Goal: Navigation & Orientation: Understand site structure

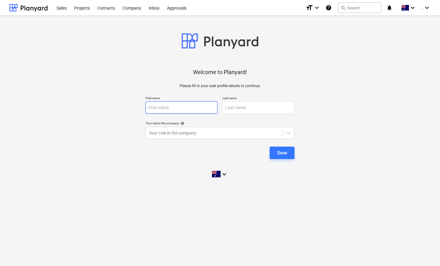
click at [168, 107] on input "text" at bounding box center [182, 108] width 72 height 12
type input "INVOICES"
type input "EPIC"
click at [133, 176] on div "Welcome to Planyard! Please fill in your user profile details to continue. Firs…" at bounding box center [220, 101] width 422 height 161
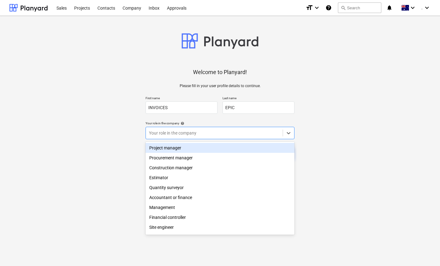
click at [184, 131] on div at bounding box center [214, 133] width 131 height 6
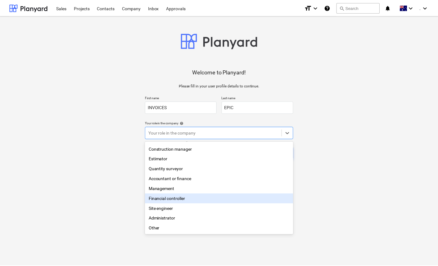
scroll to position [15, 0]
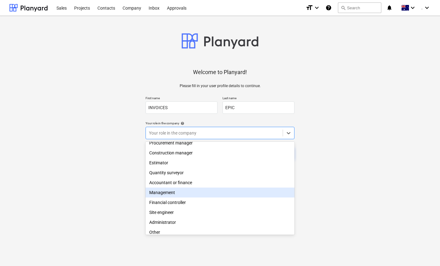
click at [166, 196] on div "Management" at bounding box center [220, 193] width 149 height 10
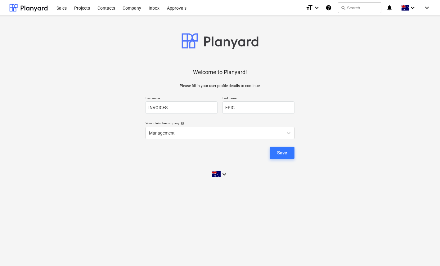
click at [112, 169] on div "Welcome to Planyard! Please fill in your user profile details to continue. Firs…" at bounding box center [220, 101] width 422 height 161
click at [286, 154] on div "Save" at bounding box center [282, 153] width 10 height 8
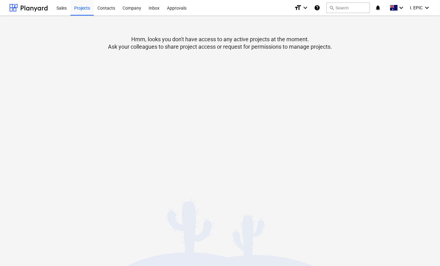
click at [212, 43] on p "Hmm, looks you don't have access to any active projects at the moment. Ask your…" at bounding box center [220, 43] width 224 height 15
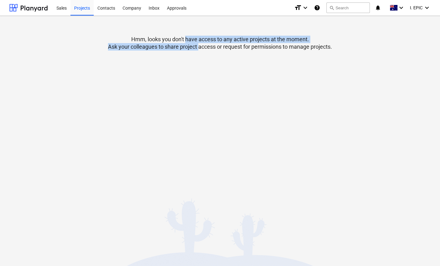
drag, startPoint x: 186, startPoint y: 39, endPoint x: 198, endPoint y: 47, distance: 13.8
click at [198, 47] on p "Hmm, looks you don't have access to any active projects at the moment. Ask your…" at bounding box center [220, 43] width 224 height 15
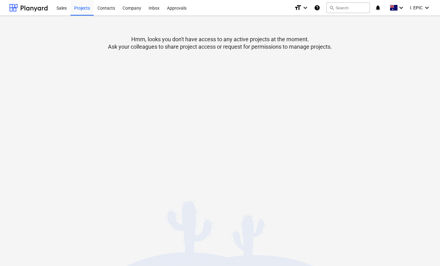
click at [198, 47] on p "Hmm, looks you don't have access to any active projects at the moment. Ask your…" at bounding box center [220, 43] width 224 height 15
drag, startPoint x: 139, startPoint y: 148, endPoint x: 132, endPoint y: 120, distance: 28.5
click at [140, 146] on div "Hmm, looks you don't have access to any active projects at the moment. Ask your…" at bounding box center [220, 141] width 440 height 251
click at [63, 7] on div "Sales" at bounding box center [62, 8] width 18 height 16
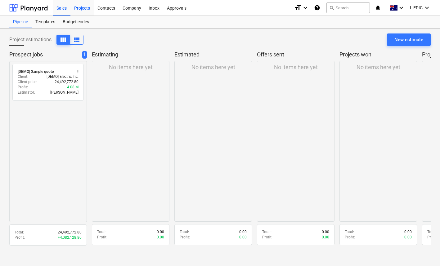
click at [86, 10] on div "Projects" at bounding box center [81, 8] width 23 height 16
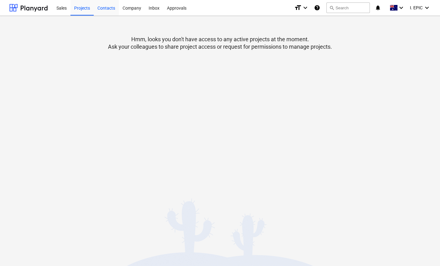
click at [107, 7] on div "Contacts" at bounding box center [106, 8] width 25 height 16
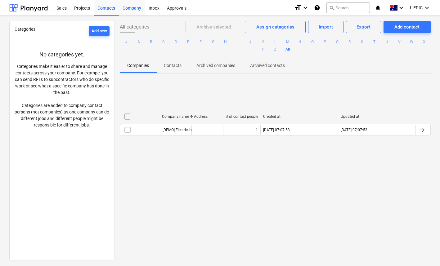
click at [126, 9] on div "Company" at bounding box center [132, 8] width 26 height 16
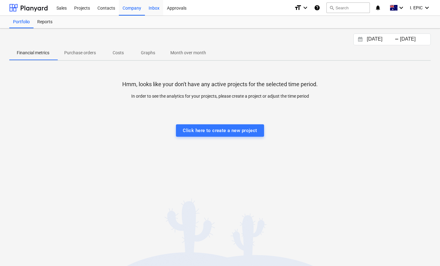
click at [154, 11] on div "Inbox" at bounding box center [154, 8] width 18 height 16
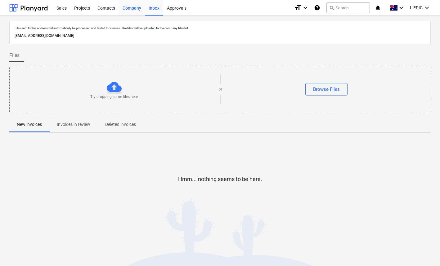
click at [135, 9] on div "Company" at bounding box center [132, 8] width 26 height 16
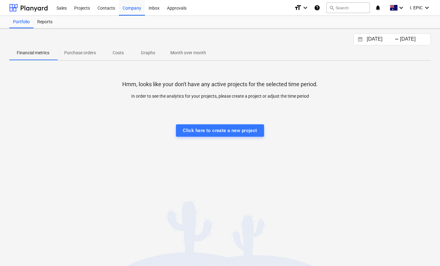
click at [139, 110] on div at bounding box center [220, 106] width 422 height 12
click at [144, 84] on p "Hmm, looks like your don't have any active projects for the selected time perio…" at bounding box center [220, 84] width 196 height 7
click at [153, 7] on div "Inbox" at bounding box center [154, 8] width 18 height 16
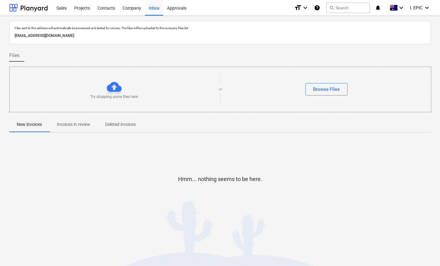
drag, startPoint x: 149, startPoint y: 37, endPoint x: 140, endPoint y: 37, distance: 9.6
click at [140, 37] on p "[EMAIL_ADDRESS][DOMAIN_NAME]" at bounding box center [220, 36] width 411 height 7
drag, startPoint x: 140, startPoint y: 37, endPoint x: 151, endPoint y: 36, distance: 10.9
click at [140, 37] on p "[EMAIL_ADDRESS][DOMAIN_NAME]" at bounding box center [220, 36] width 411 height 7
drag, startPoint x: 151, startPoint y: 36, endPoint x: 142, endPoint y: 37, distance: 9.4
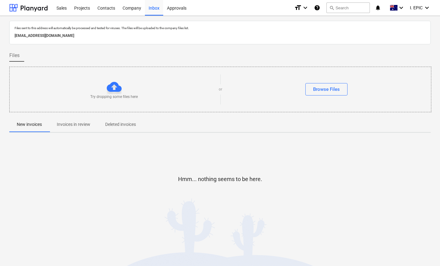
click at [142, 37] on p "[EMAIL_ADDRESS][DOMAIN_NAME]" at bounding box center [220, 36] width 411 height 7
drag, startPoint x: 132, startPoint y: 38, endPoint x: 13, endPoint y: 27, distance: 119.8
click at [13, 27] on div "Files sent to this address will automatically be processed and tested for virus…" at bounding box center [220, 33] width 422 height 24
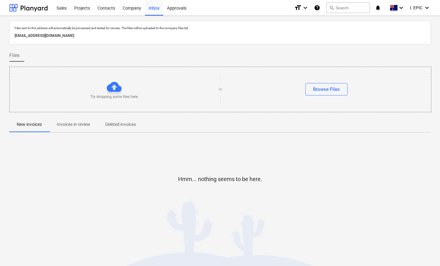
drag, startPoint x: 12, startPoint y: 25, endPoint x: 134, endPoint y: 36, distance: 122.2
click at [134, 36] on div "Files sent to this address will automatically be processed and tested for virus…" at bounding box center [220, 33] width 422 height 24
click at [134, 36] on p "[EMAIL_ADDRESS][DOMAIN_NAME]" at bounding box center [220, 36] width 411 height 7
drag, startPoint x: 143, startPoint y: 37, endPoint x: 8, endPoint y: 25, distance: 135.2
click at [7, 25] on div "Files sent to this address will automatically be processed and tested for virus…" at bounding box center [220, 141] width 440 height 251
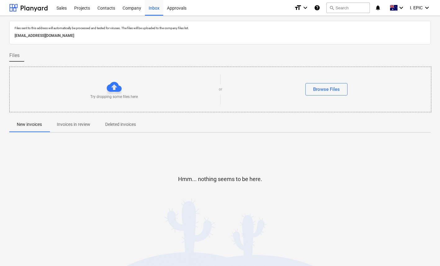
click at [9, 25] on div "Files sent to this address will automatically be processed and tested for virus…" at bounding box center [220, 141] width 440 height 251
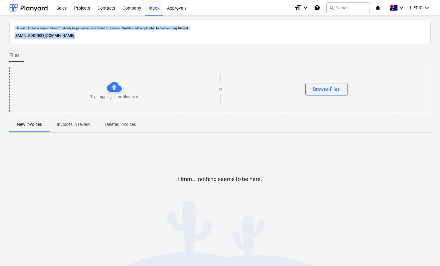
drag, startPoint x: 18, startPoint y: 29, endPoint x: 147, endPoint y: 39, distance: 129.6
click at [149, 48] on div "Files sent to this address will automatically be processed and tested for virus…" at bounding box center [220, 126] width 422 height 210
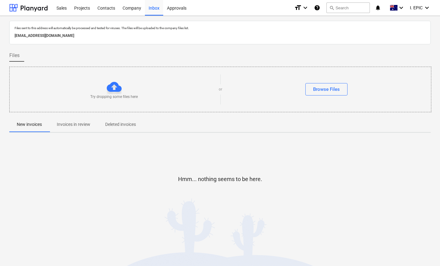
click at [147, 39] on div "[EMAIL_ADDRESS][DOMAIN_NAME]" at bounding box center [220, 35] width 414 height 9
click at [424, 7] on icon "keyboard_arrow_down" at bounding box center [427, 7] width 7 height 7
click at [410, 22] on div "Settings" at bounding box center [412, 24] width 37 height 10
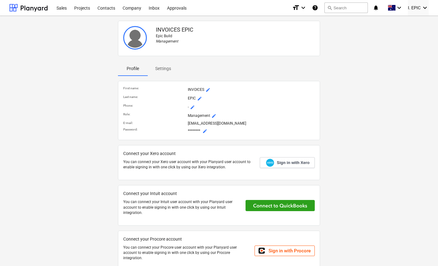
click at [338, 98] on div "INVOICES EPIC Epic Build Management Profile Settings First name : INVOICES mode…" at bounding box center [219, 148] width 425 height 261
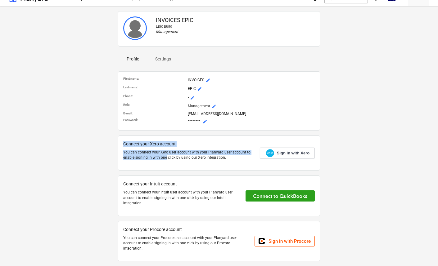
drag, startPoint x: 122, startPoint y: 144, endPoint x: 167, endPoint y: 157, distance: 47.6
click at [166, 158] on div "Connect your Xero account You can connect your Xero user account with your Plan…" at bounding box center [219, 153] width 202 height 35
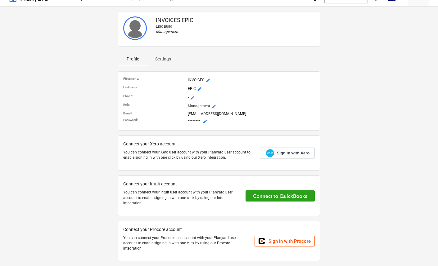
click at [167, 157] on p "You can connect your Xero user account with your Planyard user account to enabl…" at bounding box center [189, 155] width 132 height 11
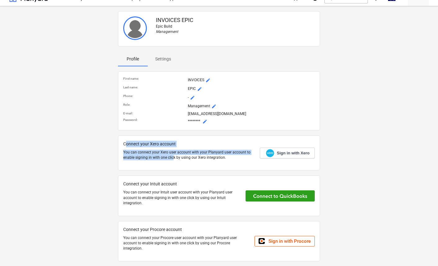
drag, startPoint x: 173, startPoint y: 158, endPoint x: 127, endPoint y: 144, distance: 48.2
click at [127, 144] on div "Connect your Xero account You can connect your Xero user account with your Plan…" at bounding box center [189, 153] width 132 height 25
click at [127, 144] on p "Connect your Xero account" at bounding box center [189, 144] width 132 height 7
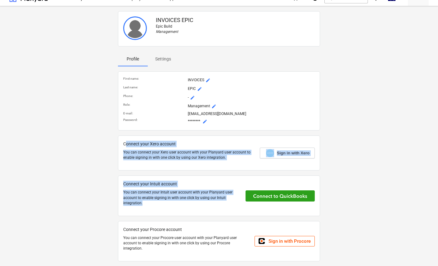
drag, startPoint x: 147, startPoint y: 158, endPoint x: 172, endPoint y: 208, distance: 56.1
click at [174, 211] on div "First name : INVOICES mode_edit Last name : EPIC mode_edit Phone : - mode_edit …" at bounding box center [219, 166] width 202 height 190
click at [172, 208] on div at bounding box center [182, 208] width 118 height 5
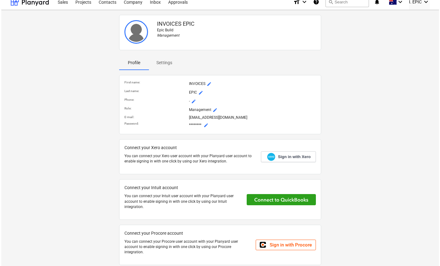
scroll to position [0, 0]
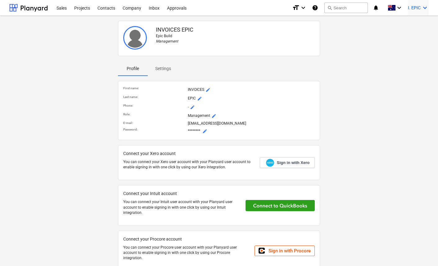
click at [419, 7] on span "I. EPIC" at bounding box center [414, 7] width 13 height 5
click at [372, 84] on div at bounding box center [219, 133] width 438 height 266
click at [80, 11] on div "Projects" at bounding box center [81, 8] width 23 height 16
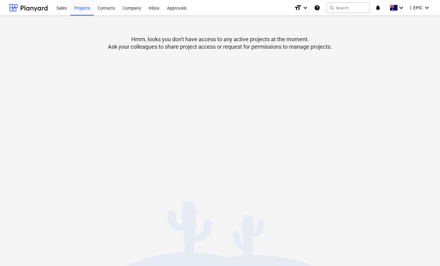
click at [86, 52] on div at bounding box center [220, 57] width 422 height 12
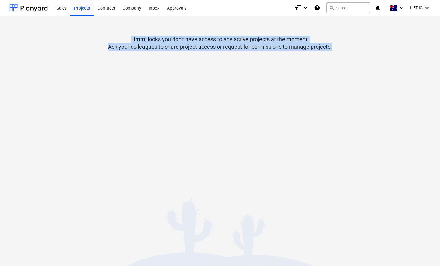
drag, startPoint x: 125, startPoint y: 35, endPoint x: 311, endPoint y: 50, distance: 186.3
click at [311, 51] on div "Hmm, looks you don't have access to any active projects at the moment. Ask your…" at bounding box center [220, 48] width 422 height 55
click at [311, 51] on div at bounding box center [220, 57] width 422 height 12
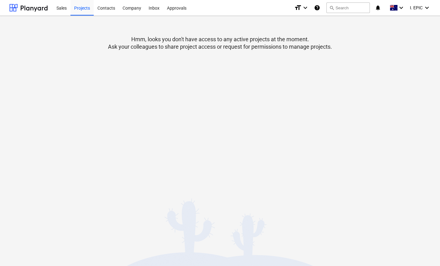
click at [335, 48] on div "Hmm, looks you don't have access to any active projects at the moment. Ask your…" at bounding box center [220, 48] width 422 height 55
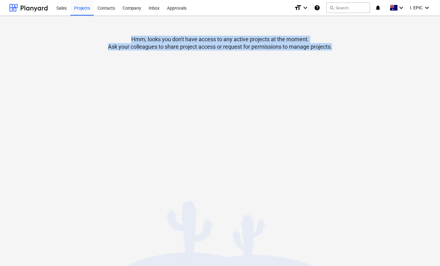
drag, startPoint x: 346, startPoint y: 48, endPoint x: 98, endPoint y: 39, distance: 248.9
click at [98, 39] on div "Hmm, looks you don't have access to any active projects at the moment. Ask your…" at bounding box center [220, 48] width 422 height 55
drag, startPoint x: 95, startPoint y: 30, endPoint x: 334, endPoint y: 51, distance: 240.4
click at [334, 51] on div "Hmm, looks you don't have access to any active projects at the moment. Ask your…" at bounding box center [220, 48] width 422 height 55
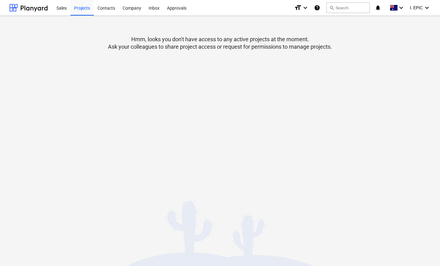
click at [338, 50] on div "Hmm, looks you don't have access to any active projects at the moment. Ask your…" at bounding box center [220, 48] width 422 height 55
drag, startPoint x: 344, startPoint y: 50, endPoint x: 76, endPoint y: 38, distance: 268.3
click at [76, 38] on div "Hmm, looks you don't have access to any active projects at the moment. Ask your…" at bounding box center [220, 48] width 422 height 55
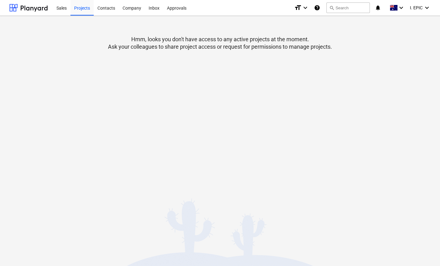
click at [68, 41] on div "Hmm, looks you don't have access to any active projects at the moment. Ask your…" at bounding box center [220, 48] width 422 height 55
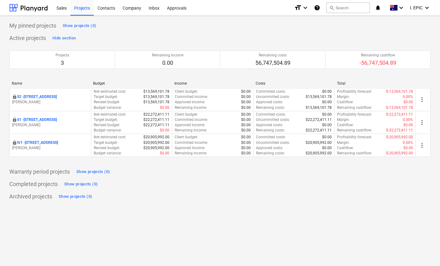
click at [207, 185] on div "Completed projects Show projects (0)" at bounding box center [220, 184] width 422 height 10
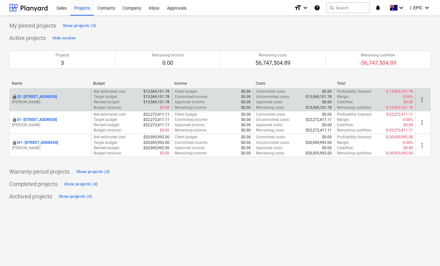
click at [57, 96] on p "S2 - 76 Beach Rd, Sandringham" at bounding box center [37, 96] width 40 height 5
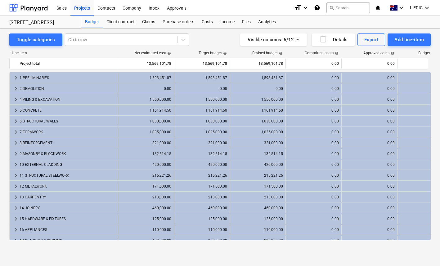
click at [212, 44] on div "Toggle categories Go to row Visible columns : 6/12 Details Export Add line-item" at bounding box center [220, 40] width 422 height 12
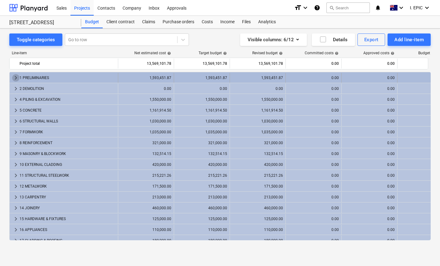
click at [14, 77] on span "keyboard_arrow_right" at bounding box center [15, 77] width 7 height 7
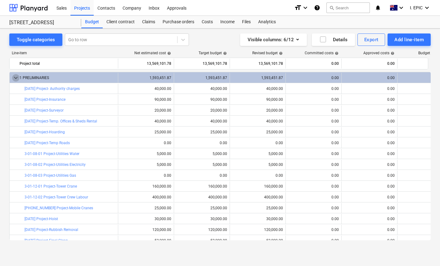
drag, startPoint x: 14, startPoint y: 78, endPoint x: 74, endPoint y: 56, distance: 63.6
click at [14, 78] on span "keyboard_arrow_down" at bounding box center [15, 77] width 7 height 7
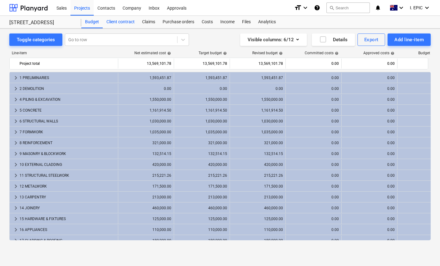
click at [120, 23] on div "Client contract" at bounding box center [121, 22] width 36 height 12
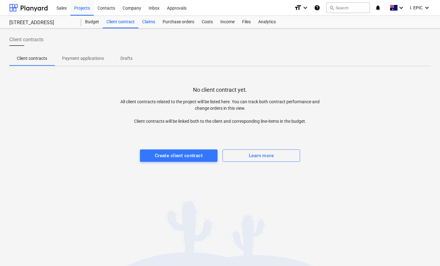
click at [148, 22] on div "Claims" at bounding box center [149, 22] width 20 height 12
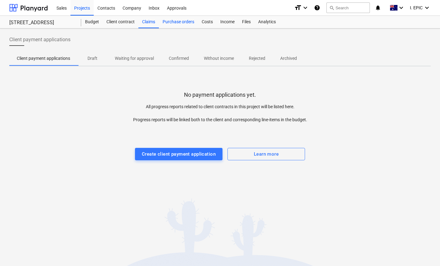
click at [183, 24] on div "Purchase orders" at bounding box center [178, 22] width 39 height 12
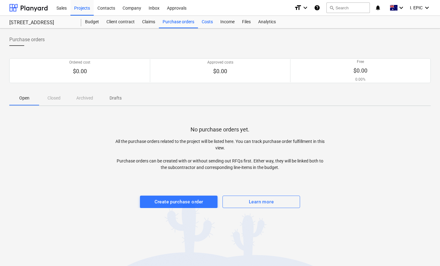
click at [208, 23] on div "Costs" at bounding box center [207, 22] width 19 height 12
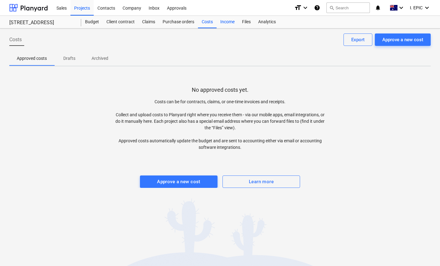
click at [223, 22] on div "Income" at bounding box center [228, 22] width 22 height 12
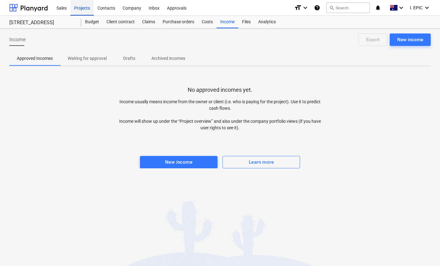
click at [79, 9] on div "Projects" at bounding box center [81, 8] width 23 height 16
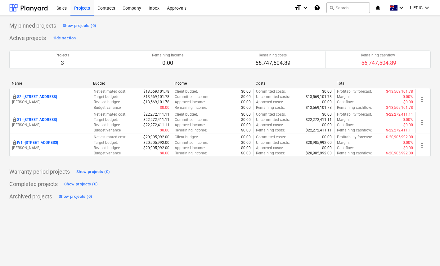
click at [175, 181] on div "Completed projects Show projects (0)" at bounding box center [220, 184] width 422 height 10
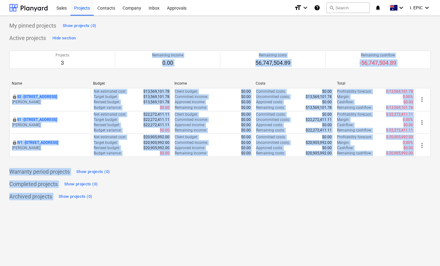
drag, startPoint x: 198, startPoint y: 204, endPoint x: 17, endPoint y: 70, distance: 225.3
click at [18, 70] on div "My pinned projects Show projects (0) Active projects Hide section Projects 3 Re…" at bounding box center [220, 141] width 440 height 251
click at [11, 75] on div "Projects 3 Remaining income 0.00 Remaining costs 56,747,504.89 Remaining cashfl…" at bounding box center [220, 59] width 422 height 33
drag, startPoint x: 21, startPoint y: 77, endPoint x: 191, endPoint y: 229, distance: 228.3
click at [191, 230] on div "My pinned projects Show projects (0) Active projects Hide section Projects 3 Re…" at bounding box center [220, 141] width 440 height 251
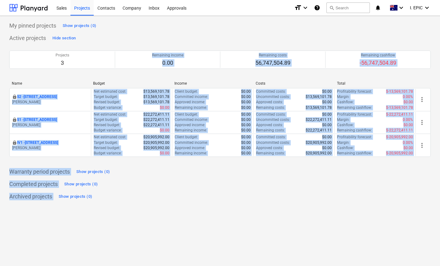
click at [190, 229] on div "My pinned projects Show projects (0) Active projects Hide section Projects 3 Re…" at bounding box center [220, 141] width 440 height 251
drag, startPoint x: 223, startPoint y: 233, endPoint x: 4, endPoint y: 23, distance: 303.3
click at [4, 23] on div "My pinned projects Show projects (0) Active projects Hide section Projects 3 Re…" at bounding box center [220, 141] width 440 height 251
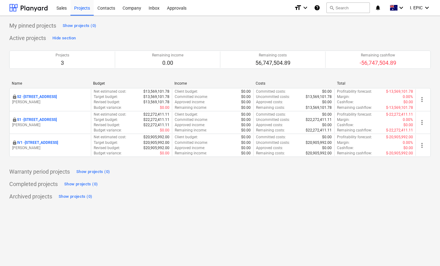
click at [145, 27] on div "My pinned projects Show projects (0)" at bounding box center [220, 26] width 422 height 10
click at [110, 12] on div "Contacts" at bounding box center [106, 8] width 25 height 16
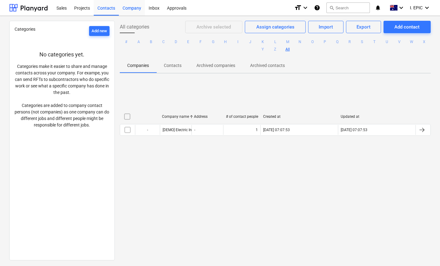
click at [134, 10] on div "Company" at bounding box center [132, 8] width 26 height 16
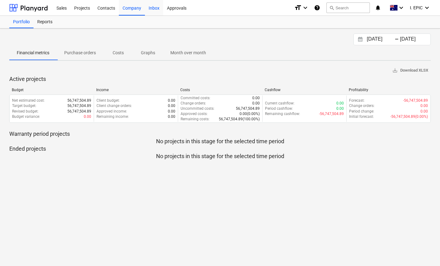
click at [151, 8] on div "Inbox" at bounding box center [154, 8] width 18 height 16
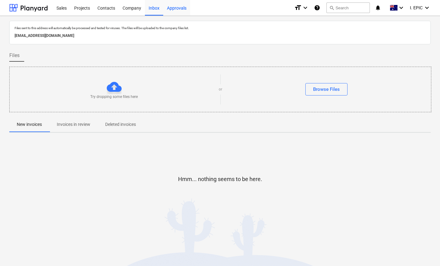
click at [179, 8] on div "Approvals" at bounding box center [176, 8] width 27 height 16
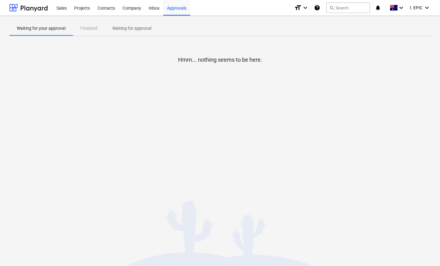
click at [86, 34] on div "Waiting for your approval Finalized Waiting for approval" at bounding box center [220, 28] width 422 height 15
click at [128, 30] on p "Waiting for approval" at bounding box center [131, 28] width 39 height 7
click at [92, 30] on div "Waiting for your approval Finalized Waiting for approval" at bounding box center [220, 28] width 422 height 15
click at [48, 29] on p "Waiting for your approval" at bounding box center [41, 28] width 49 height 7
click at [162, 8] on div "Inbox" at bounding box center [154, 8] width 18 height 16
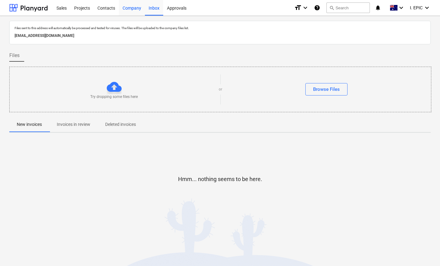
click at [129, 9] on div "Company" at bounding box center [132, 8] width 26 height 16
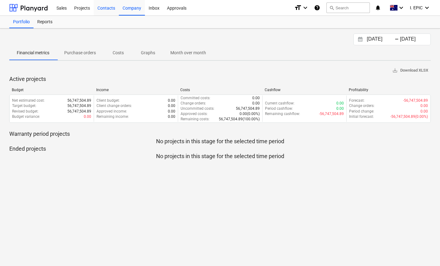
click at [100, 9] on div "Contacts" at bounding box center [106, 8] width 25 height 16
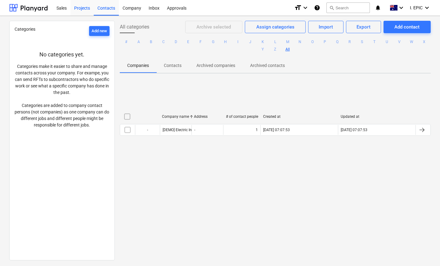
click at [78, 8] on div "Projects" at bounding box center [81, 8] width 23 height 16
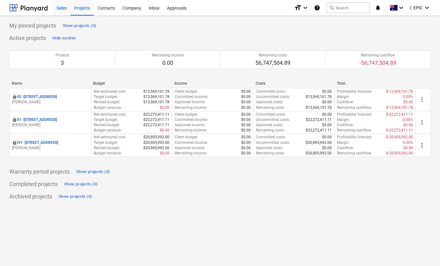
click at [54, 8] on div "Sales" at bounding box center [62, 8] width 18 height 16
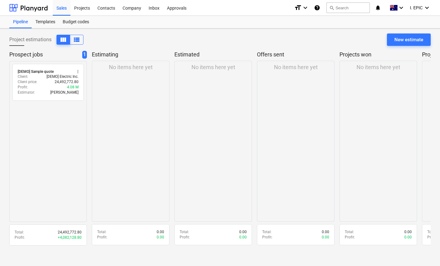
click at [135, 140] on div "No items here yet" at bounding box center [131, 141] width 78 height 161
click at [117, 36] on div "Project estimations view_column view_list New estimate" at bounding box center [220, 42] width 422 height 17
click at [84, 10] on div "Projects" at bounding box center [81, 8] width 23 height 16
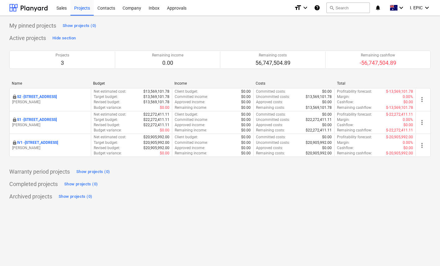
click at [147, 221] on div "My pinned projects Show projects (0) Active projects Hide section Projects 3 Re…" at bounding box center [220, 141] width 440 height 251
click at [149, 219] on div "My pinned projects Show projects (0) Active projects Hide section Projects 3 Re…" at bounding box center [220, 141] width 440 height 251
click at [128, 188] on div "Completed projects Show projects (0)" at bounding box center [220, 184] width 422 height 10
click at [125, 203] on div "My pinned projects Show projects (0) Active projects Hide section Projects 3 Re…" at bounding box center [220, 141] width 440 height 251
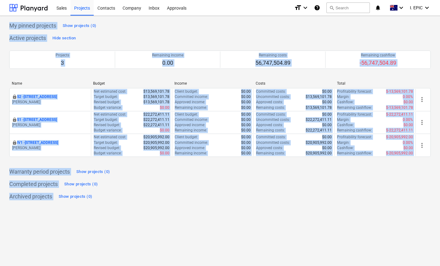
drag, startPoint x: 202, startPoint y: 227, endPoint x: 7, endPoint y: 24, distance: 281.8
click at [7, 24] on div "My pinned projects Show projects (0) Active projects Hide section Projects 3 Re…" at bounding box center [220, 141] width 440 height 251
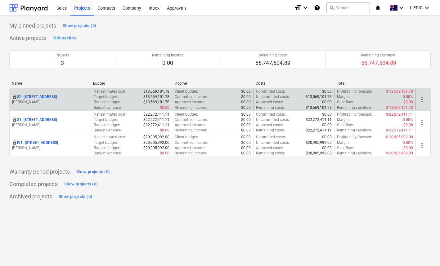
click at [50, 96] on p "S2 - 76 Beach Rd, Sandringham" at bounding box center [37, 96] width 40 height 5
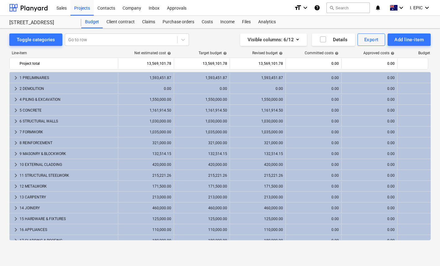
click at [222, 39] on div "Visible columns : 6/12 Details Export Add line-item" at bounding box center [323, 40] width 215 height 12
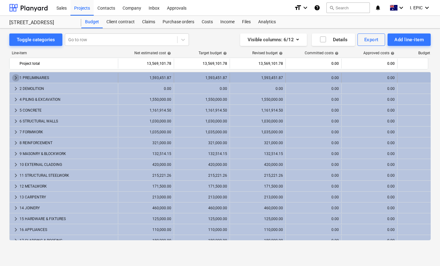
click at [15, 78] on span "keyboard_arrow_right" at bounding box center [15, 77] width 7 height 7
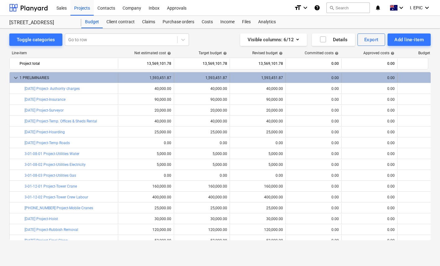
click at [15, 78] on span "keyboard_arrow_down" at bounding box center [15, 77] width 7 height 7
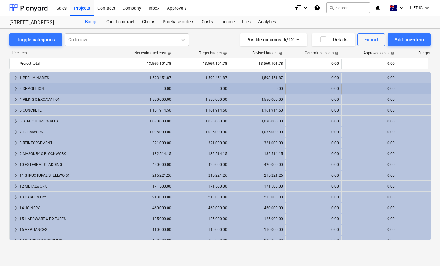
click at [14, 92] on span "keyboard_arrow_right" at bounding box center [15, 88] width 7 height 7
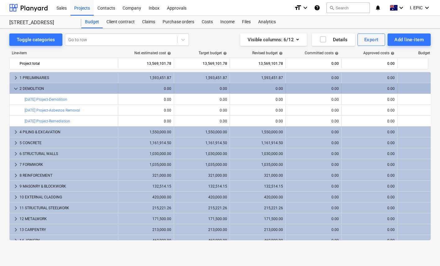
click at [15, 89] on span "keyboard_arrow_down" at bounding box center [15, 88] width 7 height 7
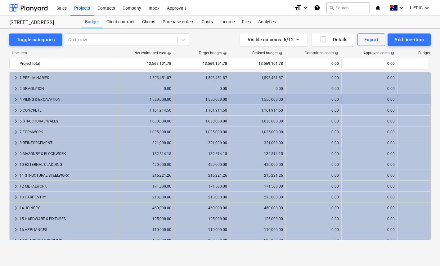
click at [15, 101] on span "keyboard_arrow_right" at bounding box center [15, 99] width 7 height 7
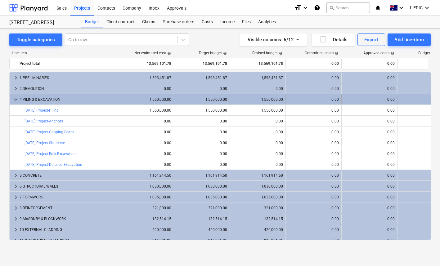
click at [15, 100] on span "keyboard_arrow_down" at bounding box center [15, 99] width 7 height 7
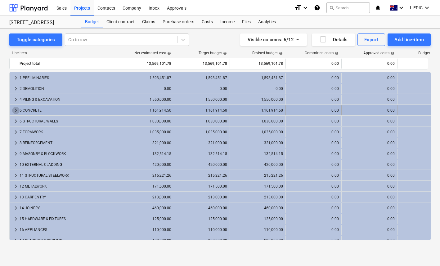
click at [14, 112] on span "keyboard_arrow_right" at bounding box center [15, 110] width 7 height 7
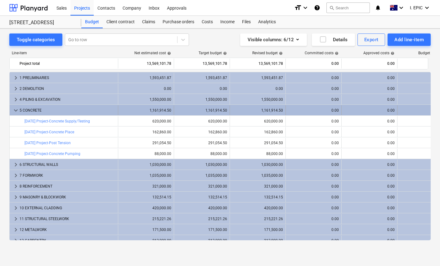
click at [15, 111] on span "keyboard_arrow_down" at bounding box center [15, 110] width 7 height 7
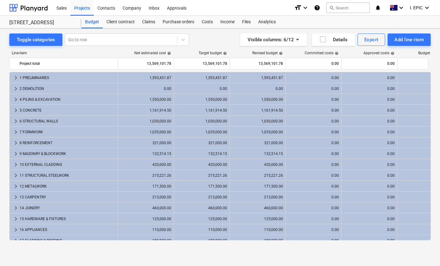
click at [211, 43] on div "Toggle categories Go to row Visible columns : 6/12 Details Export Add line-item" at bounding box center [220, 40] width 422 height 12
click at [425, 8] on icon "keyboard_arrow_down" at bounding box center [427, 7] width 7 height 7
click at [412, 23] on div "Settings" at bounding box center [412, 24] width 37 height 10
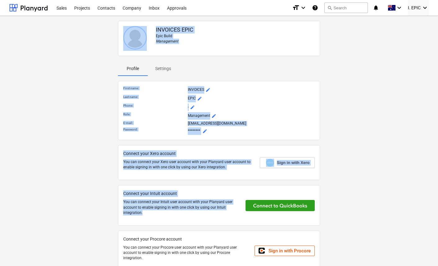
drag, startPoint x: 88, startPoint y: 50, endPoint x: 338, endPoint y: 199, distance: 291.2
click at [338, 199] on div "INVOICES EPIC Epic Build Management Profile Settings First name : INVOICES mode…" at bounding box center [219, 148] width 425 height 261
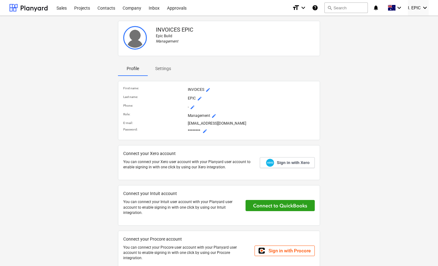
click at [339, 196] on div "INVOICES EPIC Epic Build Management Profile Settings First name : INVOICES mode…" at bounding box center [219, 148] width 425 height 261
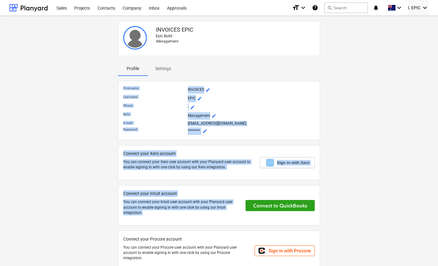
drag, startPoint x: 338, startPoint y: 194, endPoint x: 69, endPoint y: 69, distance: 297.3
click at [72, 72] on div "INVOICES EPIC Epic Build Management Profile Settings First name : INVOICES mode…" at bounding box center [219, 148] width 425 height 261
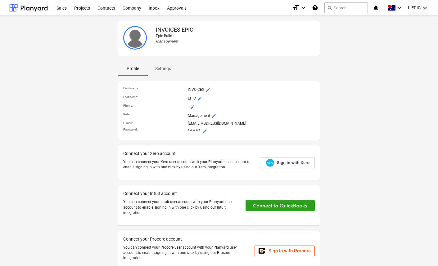
click at [69, 68] on div "INVOICES EPIC Epic Build Management Profile Settings First name : INVOICES mode…" at bounding box center [219, 148] width 425 height 261
click at [99, 70] on div "INVOICES EPIC Epic Build Management Profile Settings First name : INVOICES mode…" at bounding box center [219, 148] width 425 height 261
click at [81, 68] on div "INVOICES EPIC Epic Build Management Profile Settings First name : INVOICES mode…" at bounding box center [219, 148] width 425 height 261
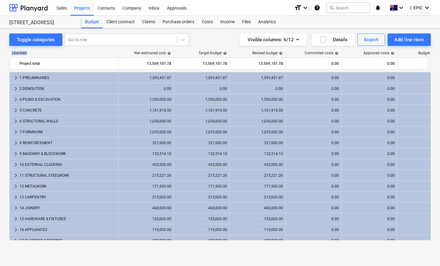
drag, startPoint x: 34, startPoint y: 52, endPoint x: 11, endPoint y: 54, distance: 23.7
click at [11, 54] on div "Line-item" at bounding box center [63, 53] width 109 height 4
drag, startPoint x: 12, startPoint y: 52, endPoint x: 43, endPoint y: 52, distance: 30.8
click at [43, 52] on div "Line-item" at bounding box center [63, 53] width 109 height 4
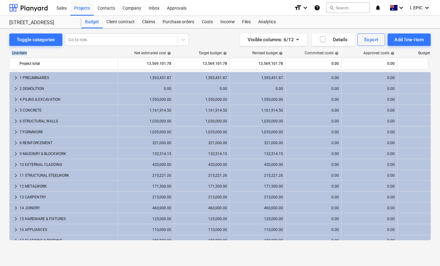
click at [43, 52] on div "Line-item" at bounding box center [63, 53] width 109 height 4
click at [107, 8] on div "Contacts" at bounding box center [106, 8] width 25 height 16
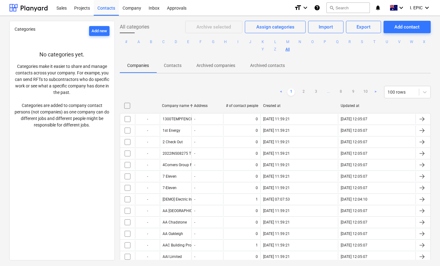
click at [327, 67] on div "Companies Contacts Archived companies Archived contacts" at bounding box center [275, 65] width 311 height 15
click at [128, 9] on div "Company" at bounding box center [132, 8] width 26 height 16
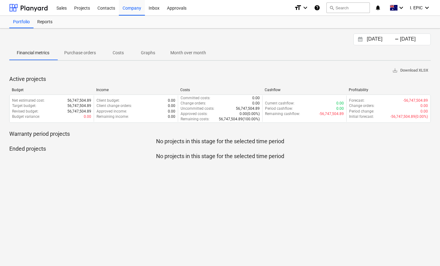
click at [263, 152] on p "Ended projects" at bounding box center [220, 148] width 422 height 7
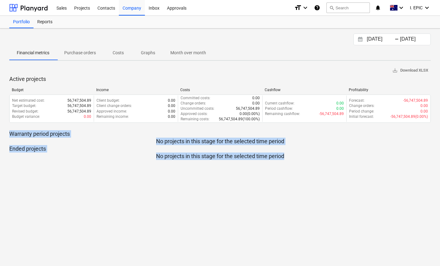
drag, startPoint x: 289, startPoint y: 156, endPoint x: 6, endPoint y: 134, distance: 283.7
click at [6, 134] on div "29.07.2025 Press the down arrow key to interact with the calendar and select a …" at bounding box center [220, 148] width 440 height 238
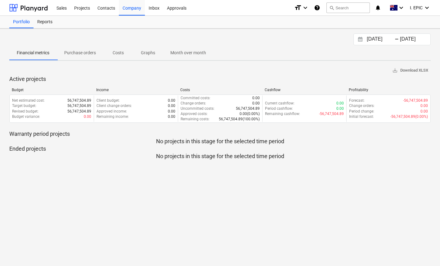
click at [7, 134] on div "29.07.2025 Press the down arrow key to interact with the calendar and select a …" at bounding box center [220, 148] width 440 height 238
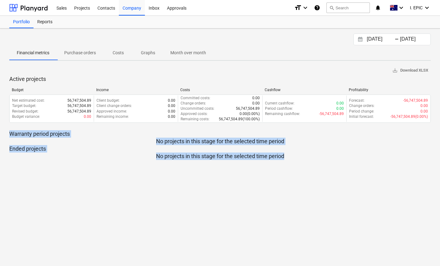
drag, startPoint x: 9, startPoint y: 133, endPoint x: 303, endPoint y: 156, distance: 294.7
click at [303, 156] on div "29.07.2025 Press the down arrow key to interact with the calendar and select a …" at bounding box center [220, 148] width 440 height 238
click at [303, 156] on p "No projects in this stage for the selected time period" at bounding box center [220, 156] width 422 height 7
drag, startPoint x: 274, startPoint y: 157, endPoint x: 13, endPoint y: 133, distance: 262.6
click at [13, 133] on div "save_alt Download XLSX Active projects Budget Income Costs Cashflow Profitabili…" at bounding box center [220, 113] width 422 height 94
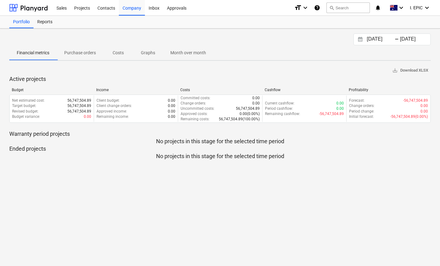
drag, startPoint x: 13, startPoint y: 133, endPoint x: 40, endPoint y: 137, distance: 27.3
click at [13, 133] on p "Warranty period projects" at bounding box center [220, 133] width 422 height 7
drag, startPoint x: 208, startPoint y: 148, endPoint x: 212, endPoint y: 148, distance: 4.0
click at [209, 148] on p "Ended projects" at bounding box center [220, 148] width 422 height 7
click at [216, 148] on p "Ended projects" at bounding box center [220, 148] width 422 height 7
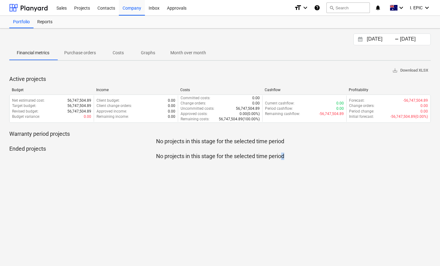
drag, startPoint x: 301, startPoint y: 161, endPoint x: 283, endPoint y: 156, distance: 18.4
click at [283, 156] on div "29.07.2025 Press the down arrow key to interact with the calendar and select a …" at bounding box center [220, 148] width 440 height 238
click at [283, 156] on p "No projects in this stage for the selected time period" at bounding box center [220, 156] width 422 height 7
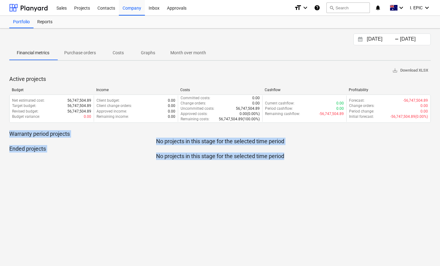
drag, startPoint x: 288, startPoint y: 157, endPoint x: 10, endPoint y: 134, distance: 279.5
click at [10, 134] on div "save_alt Download XLSX Active projects Budget Income Costs Cashflow Profitabili…" at bounding box center [220, 113] width 422 height 94
click at [10, 134] on p "Warranty period projects" at bounding box center [220, 133] width 422 height 7
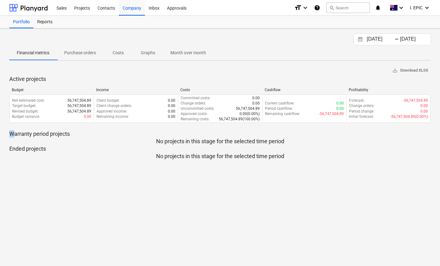
click at [13, 134] on p "Warranty period projects" at bounding box center [220, 133] width 422 height 7
click at [259, 160] on p "No projects in this stage for the selected time period" at bounding box center [220, 156] width 422 height 7
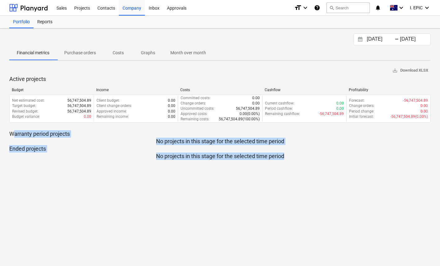
drag, startPoint x: 287, startPoint y: 156, endPoint x: 12, endPoint y: 134, distance: 275.4
click at [12, 134] on div "save_alt Download XLSX Active projects Budget Income Costs Cashflow Profitabili…" at bounding box center [220, 113] width 422 height 94
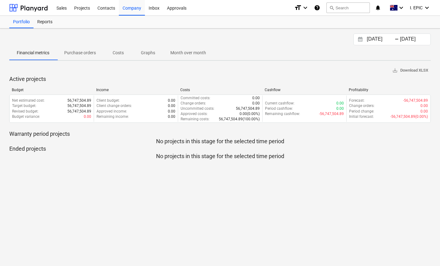
click at [12, 134] on p "Warranty period projects" at bounding box center [220, 133] width 422 height 7
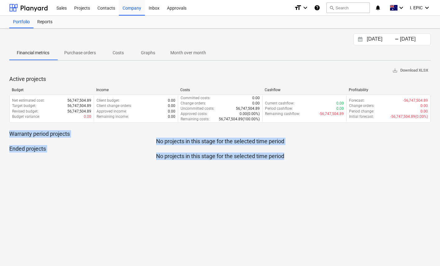
drag, startPoint x: 11, startPoint y: 133, endPoint x: 291, endPoint y: 158, distance: 281.2
click at [291, 158] on div "save_alt Download XLSX Active projects Budget Income Costs Cashflow Profitabili…" at bounding box center [220, 113] width 422 height 94
click at [291, 158] on p "No projects in this stage for the selected time period" at bounding box center [220, 156] width 422 height 7
drag, startPoint x: 290, startPoint y: 156, endPoint x: 14, endPoint y: 134, distance: 277.6
click at [14, 134] on div "save_alt Download XLSX Active projects Budget Income Costs Cashflow Profitabili…" at bounding box center [220, 113] width 422 height 94
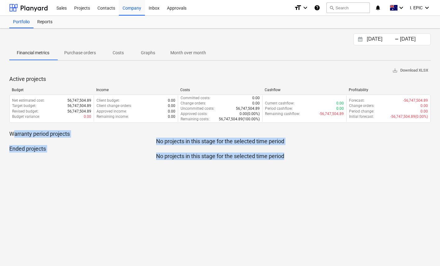
click at [14, 134] on p "Warranty period projects" at bounding box center [220, 133] width 422 height 7
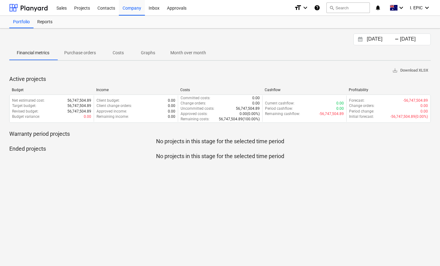
click at [190, 155] on p "No projects in this stage for the selected time period" at bounding box center [220, 156] width 422 height 7
click at [276, 159] on p "No projects in this stage for the selected time period" at bounding box center [220, 156] width 422 height 7
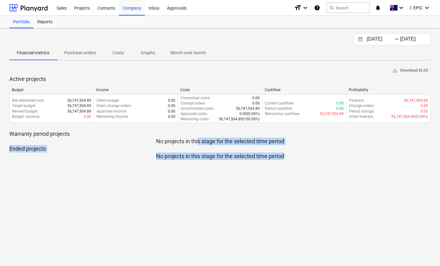
drag, startPoint x: 293, startPoint y: 157, endPoint x: 197, endPoint y: 144, distance: 96.3
click at [198, 144] on div "save_alt Download XLSX Active projects Budget Income Costs Cashflow Profitabili…" at bounding box center [220, 113] width 422 height 94
click at [197, 144] on p "No projects in this stage for the selected time period" at bounding box center [220, 141] width 422 height 7
drag, startPoint x: 191, startPoint y: 143, endPoint x: 293, endPoint y: 158, distance: 103.3
click at [284, 159] on div "save_alt Download XLSX Active projects Budget Income Costs Cashflow Profitabili…" at bounding box center [220, 113] width 422 height 94
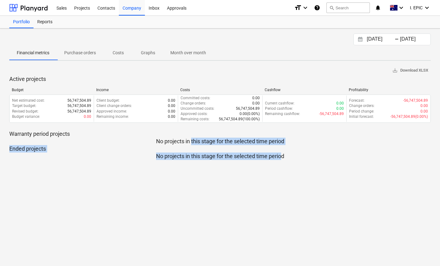
click at [293, 158] on p "No projects in this stage for the selected time period" at bounding box center [220, 156] width 422 height 7
drag, startPoint x: 294, startPoint y: 158, endPoint x: 156, endPoint y: 140, distance: 138.7
click at [156, 140] on div "save_alt Download XLSX Active projects Budget Income Costs Cashflow Profitabili…" at bounding box center [220, 113] width 422 height 94
click at [156, 140] on p "No projects in this stage for the selected time period" at bounding box center [220, 141] width 422 height 7
drag, startPoint x: 164, startPoint y: 141, endPoint x: 290, endPoint y: 156, distance: 126.6
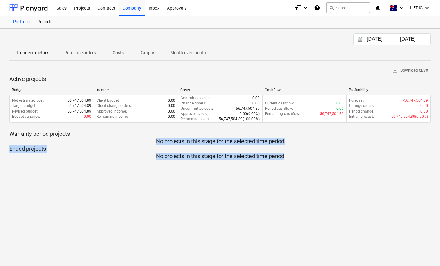
click at [290, 156] on div "save_alt Download XLSX Active projects Budget Income Costs Cashflow Profitabili…" at bounding box center [220, 113] width 422 height 94
click at [290, 156] on p "No projects in this stage for the selected time period" at bounding box center [220, 156] width 422 height 7
drag, startPoint x: 288, startPoint y: 162, endPoint x: 194, endPoint y: 139, distance: 96.8
click at [198, 138] on div "29.07.2025 Press the down arrow key to interact with the calendar and select a …" at bounding box center [220, 148] width 440 height 238
click at [194, 139] on p "No projects in this stage for the selected time period" at bounding box center [220, 141] width 422 height 7
